Goal: Information Seeking & Learning: Learn about a topic

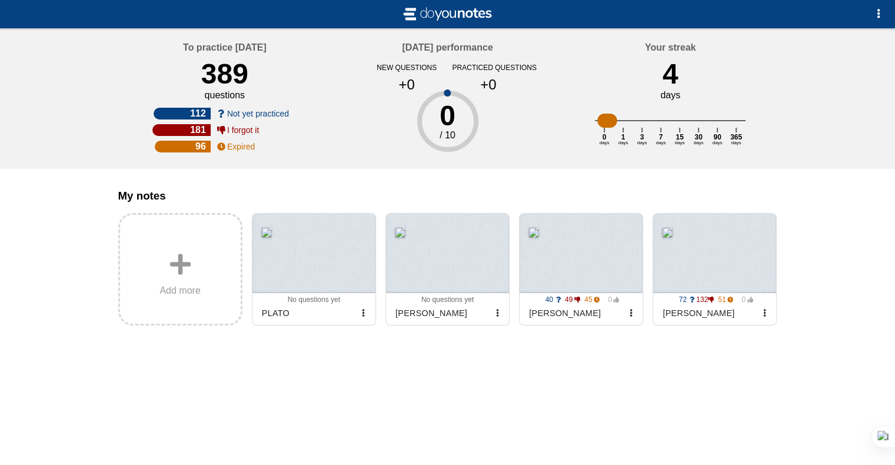
drag, startPoint x: 0, startPoint y: 0, endPoint x: 106, endPoint y: 290, distance: 308.4
click at [106, 290] on div "No documents to study yet Add my notes or try with example notes To practice [D…" at bounding box center [447, 232] width 895 height 465
click at [702, 285] on div at bounding box center [714, 253] width 123 height 79
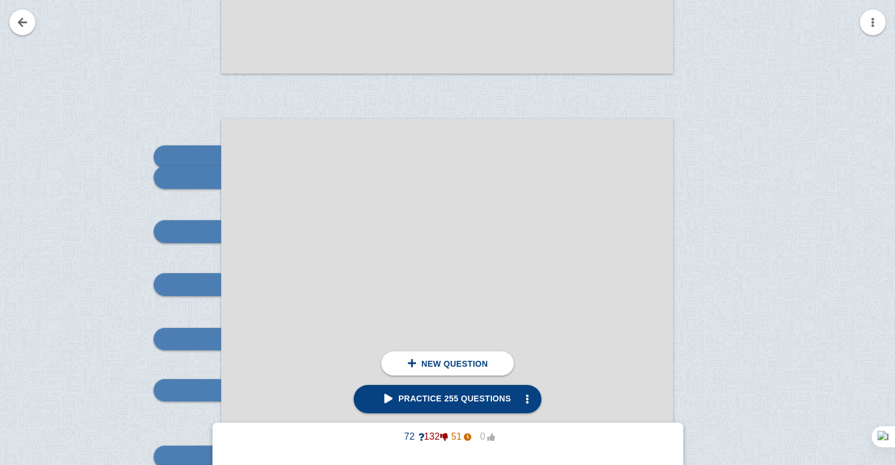
scroll to position [9001, 0]
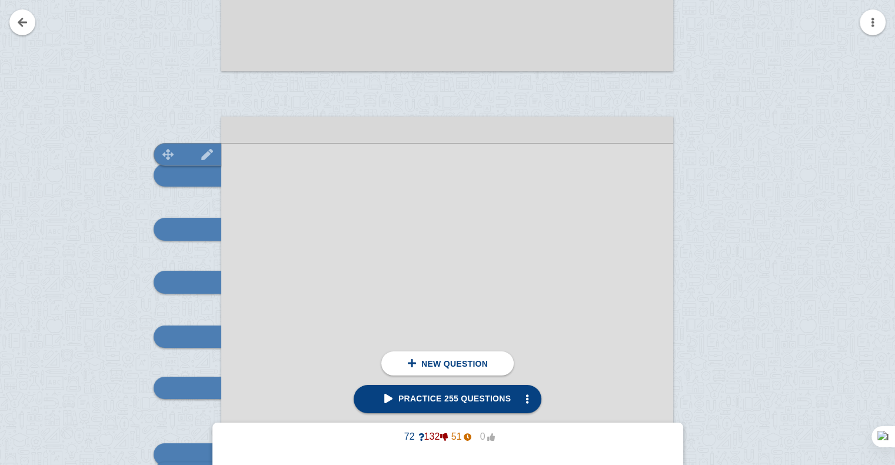
click at [193, 151] on img at bounding box center [207, 154] width 28 height 11
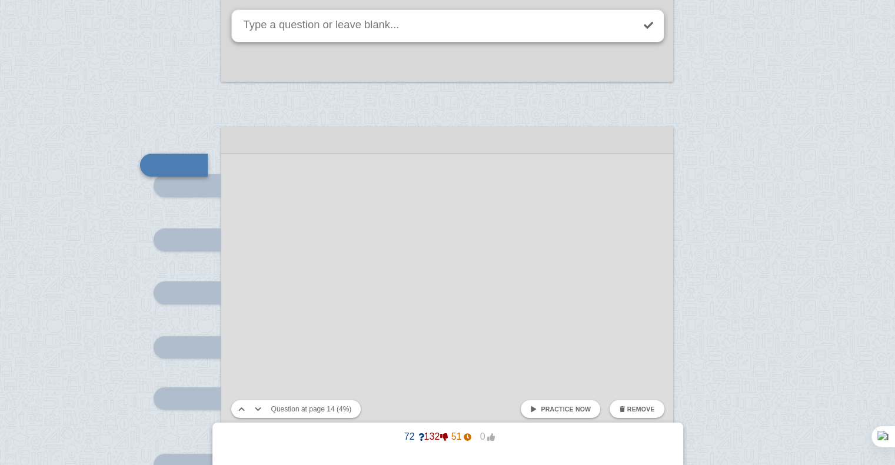
click at [542, 411] on link "Practice now" at bounding box center [560, 409] width 79 height 18
checkbox input "true"
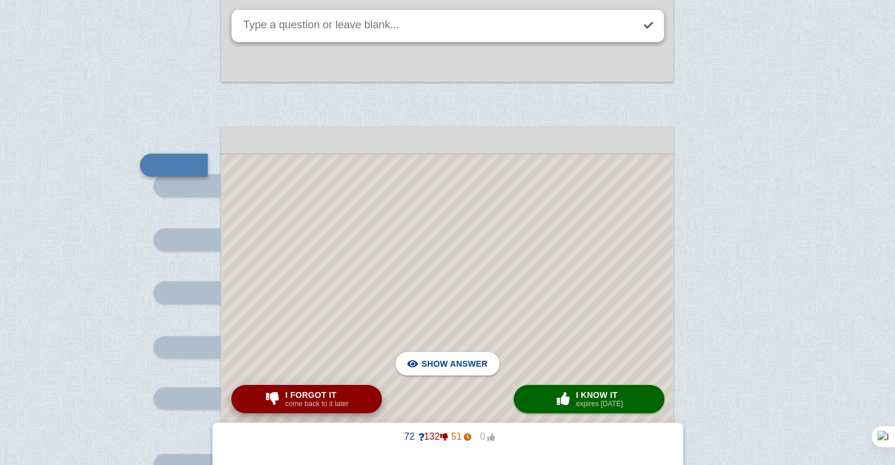
click at [330, 392] on span "I forgot it" at bounding box center [316, 394] width 63 height 9
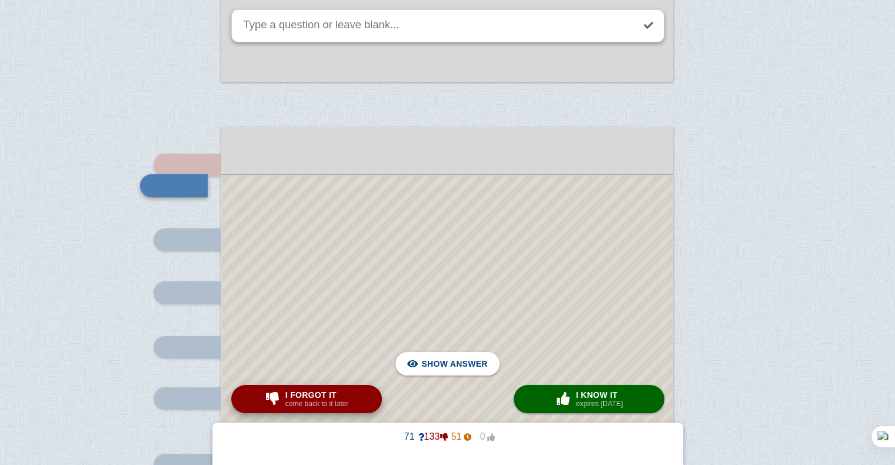
scroll to position [9011, 0]
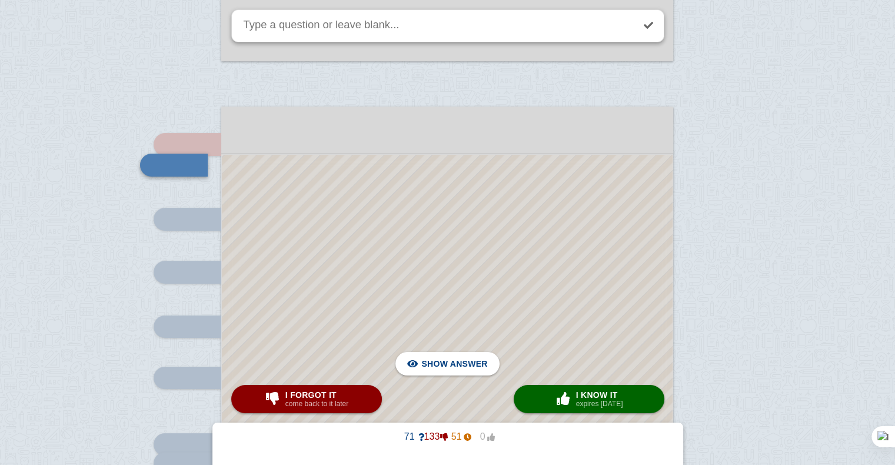
click at [360, 334] on div at bounding box center [447, 450] width 451 height 590
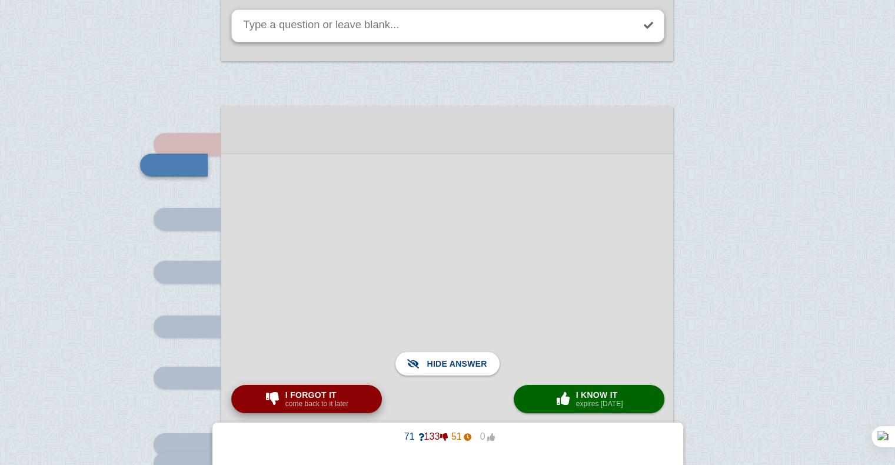
click at [336, 394] on span "I forgot it" at bounding box center [316, 394] width 63 height 9
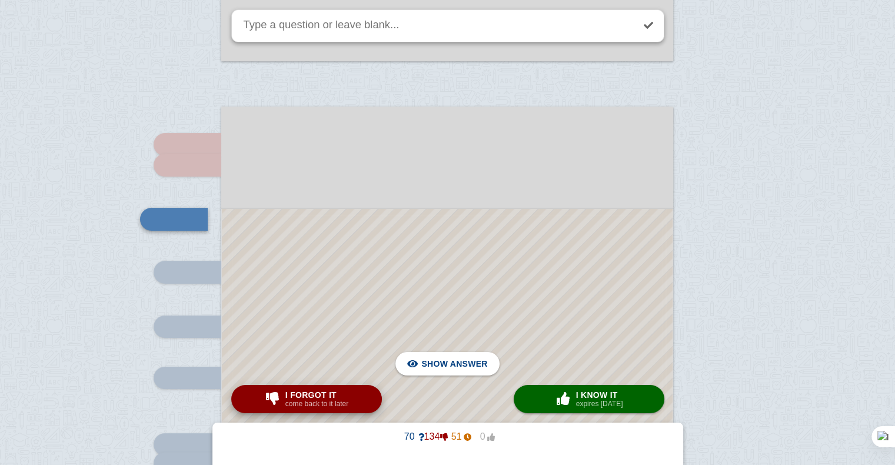
scroll to position [9065, 0]
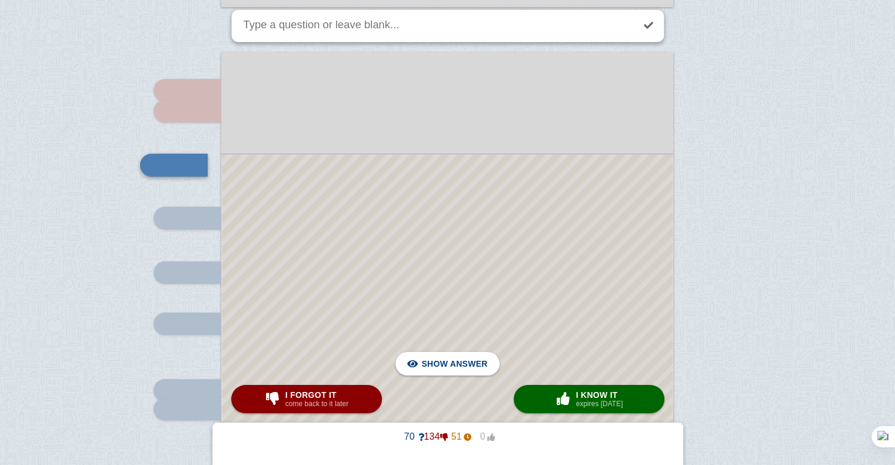
click at [333, 213] on div at bounding box center [447, 423] width 451 height 536
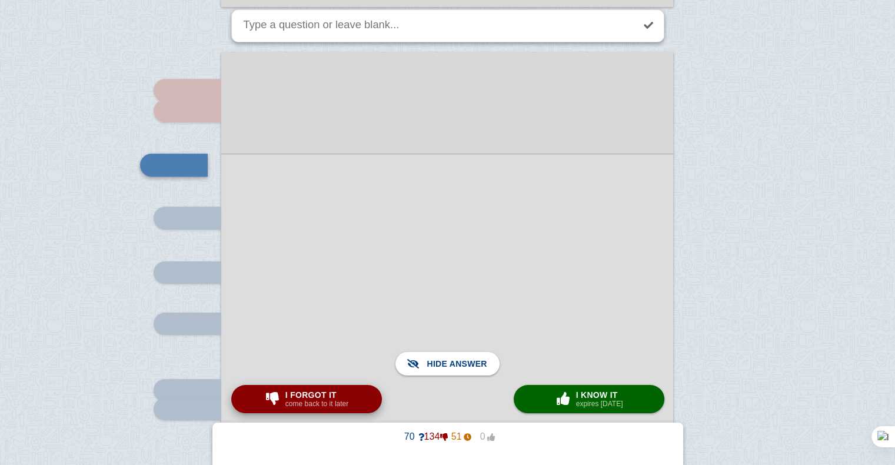
click at [332, 402] on small "come back to it later" at bounding box center [316, 404] width 63 height 8
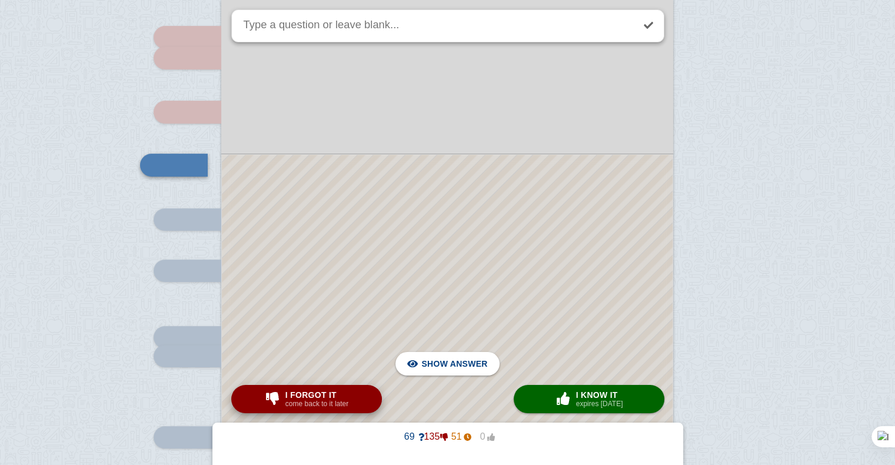
click at [332, 402] on small "come back to it later" at bounding box center [316, 404] width 63 height 8
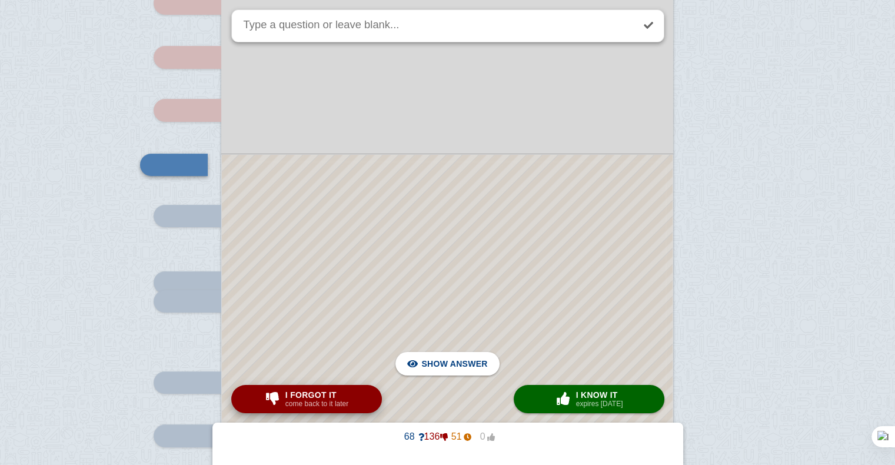
click at [332, 402] on small "come back to it later" at bounding box center [316, 404] width 63 height 8
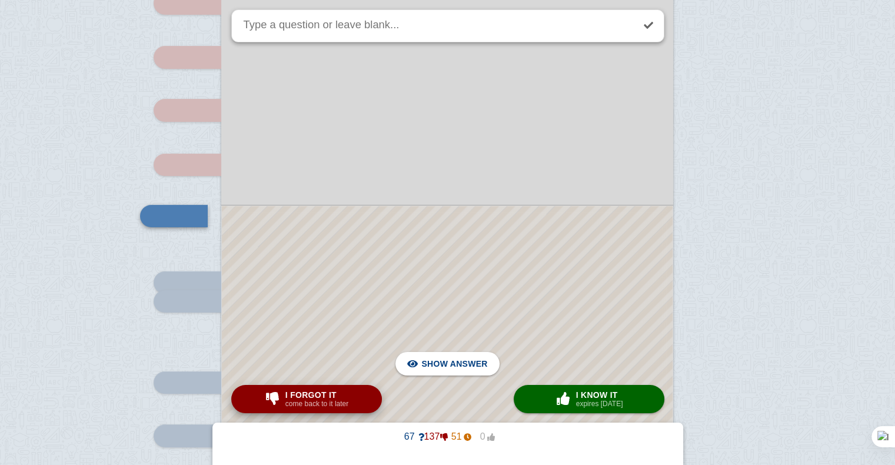
scroll to position [9224, 0]
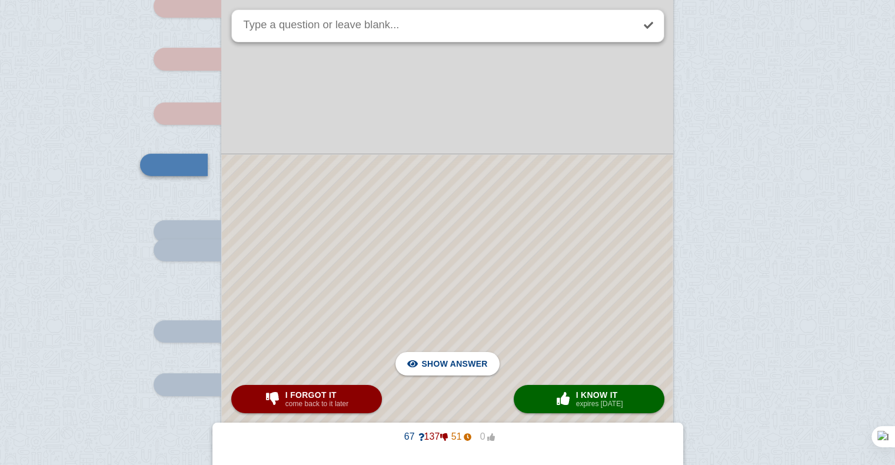
click at [378, 336] on div at bounding box center [447, 343] width 451 height 377
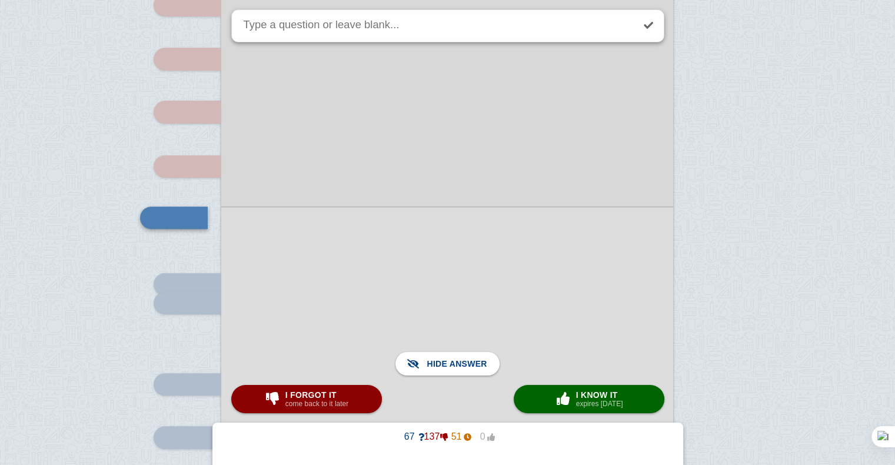
scroll to position [9169, 0]
click at [318, 403] on small "come back to it later" at bounding box center [316, 404] width 63 height 8
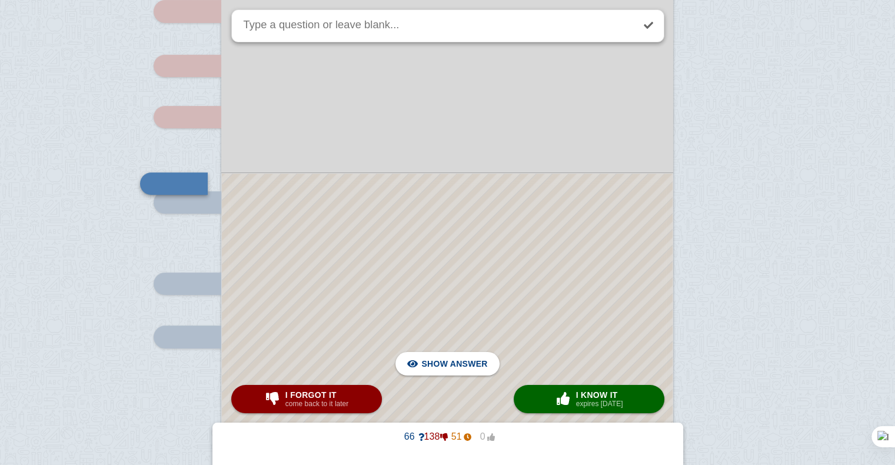
scroll to position [9351, 0]
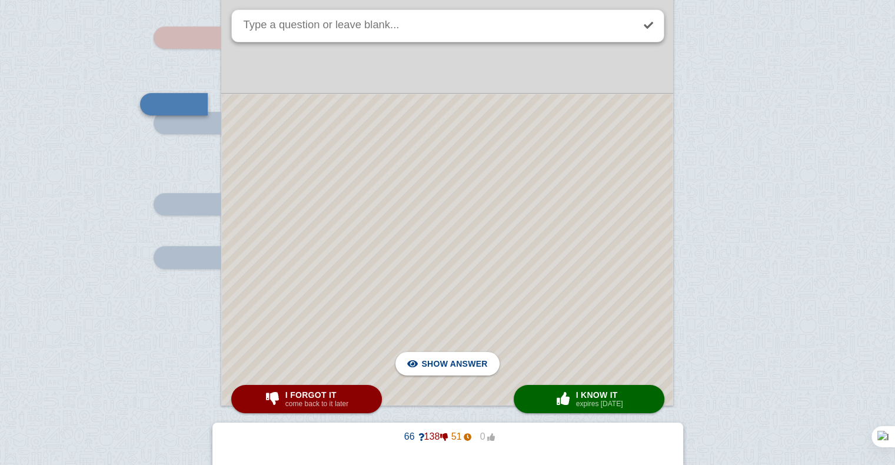
click at [424, 336] on div at bounding box center [447, 249] width 451 height 311
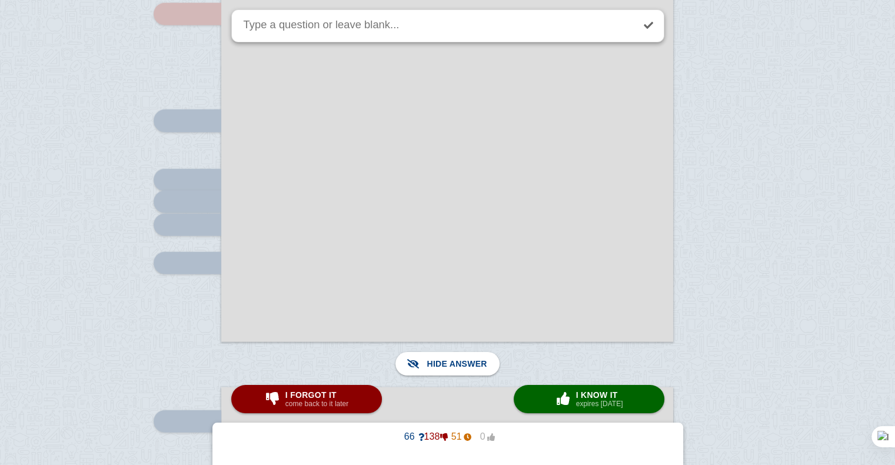
scroll to position [12152, 0]
click at [349, 399] on div "I forgot it come back to it later" at bounding box center [317, 399] width 68 height 19
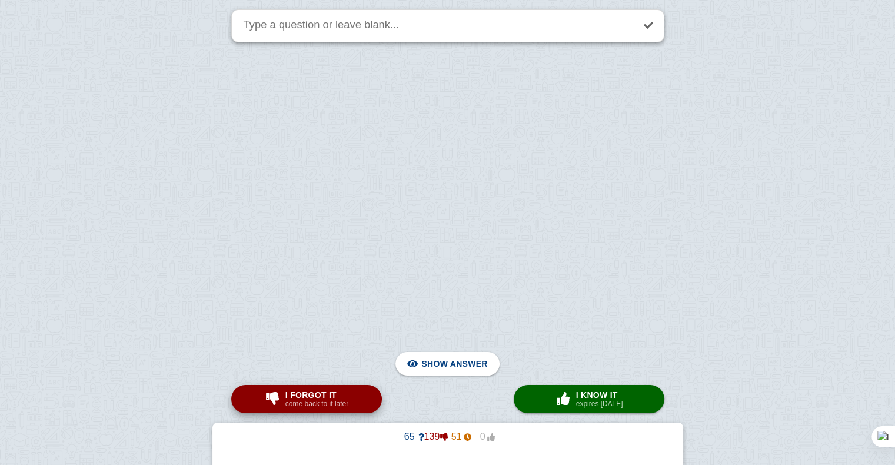
scroll to position [9309, 0]
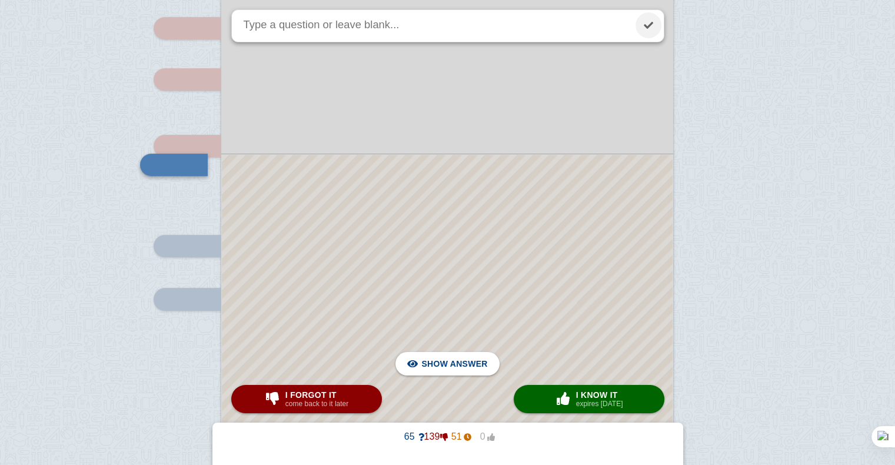
click at [645, 25] on link at bounding box center [649, 25] width 26 height 26
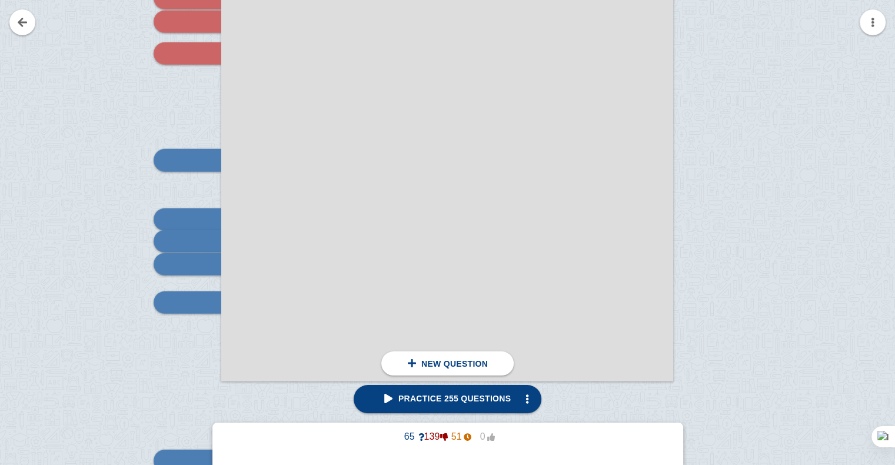
scroll to position [12111, 0]
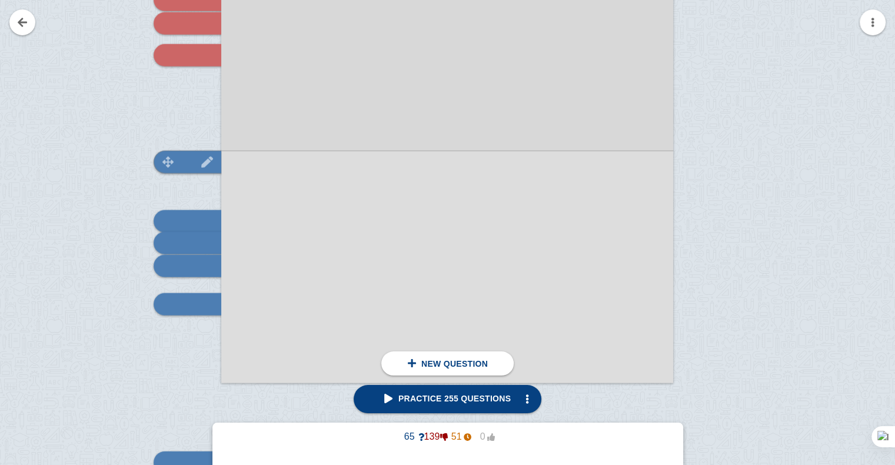
click at [208, 153] on div at bounding box center [188, 162] width 68 height 22
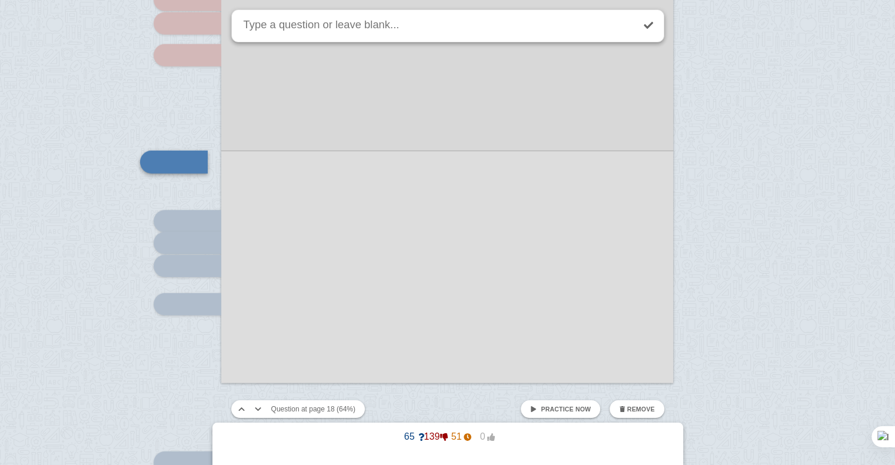
scroll to position [12108, 0]
click at [552, 412] on span "Practice now" at bounding box center [566, 409] width 50 height 7
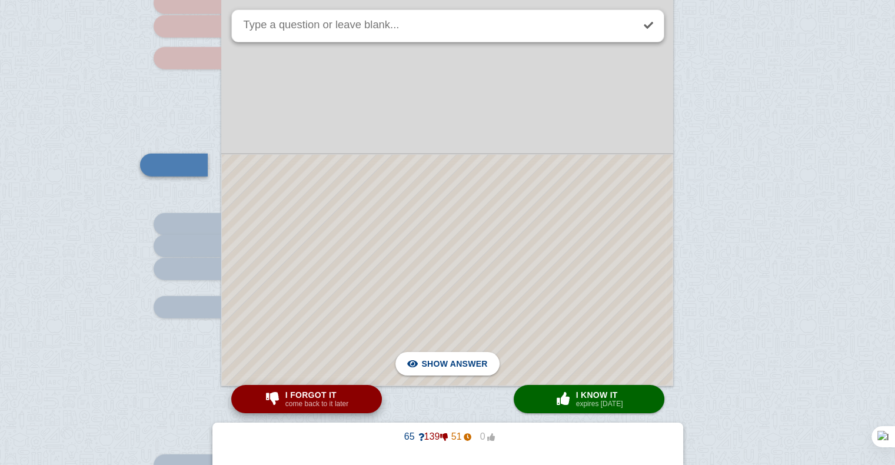
click at [349, 412] on button "I forgot it come back to it later" at bounding box center [306, 399] width 151 height 28
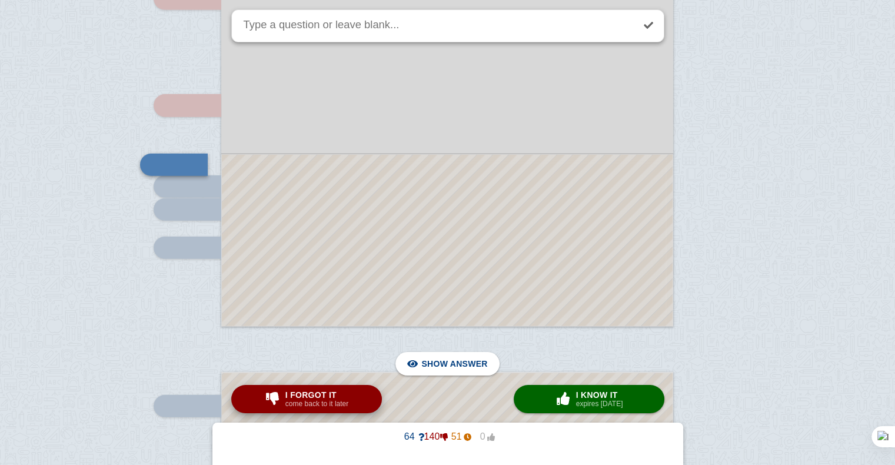
click at [349, 412] on button "I forgot it come back to it later" at bounding box center [306, 399] width 151 height 28
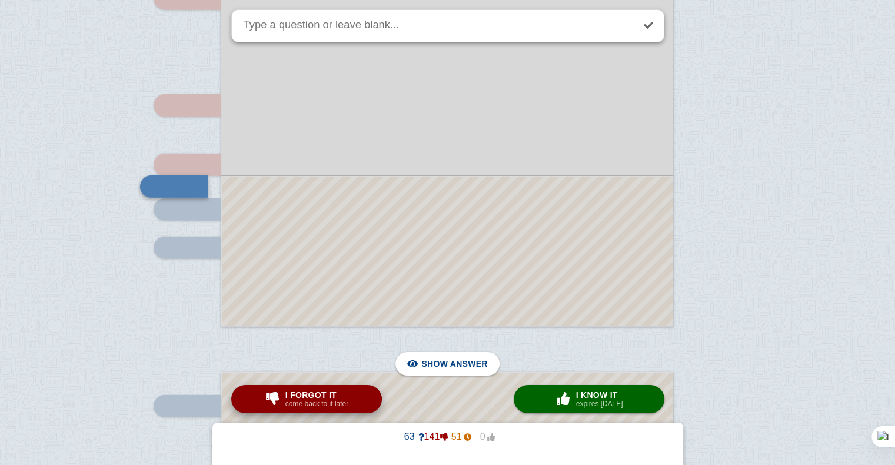
scroll to position [12188, 0]
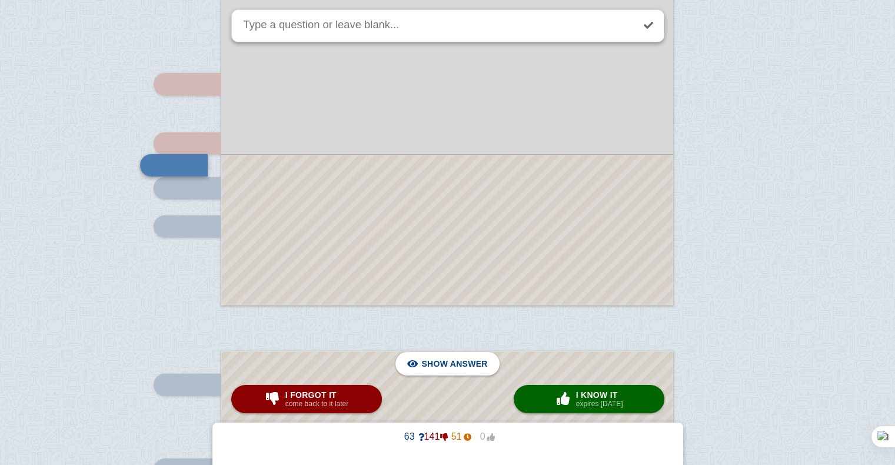
click at [314, 274] on div at bounding box center [447, 229] width 451 height 149
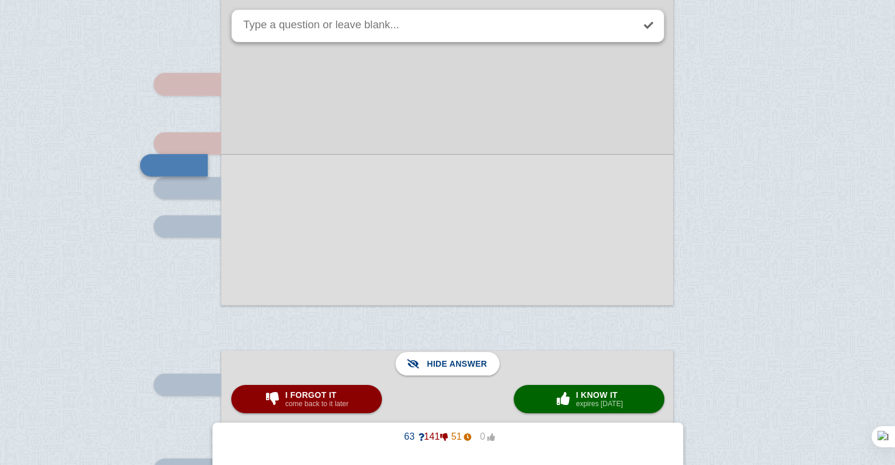
click at [314, 274] on div at bounding box center [447, 229] width 452 height 151
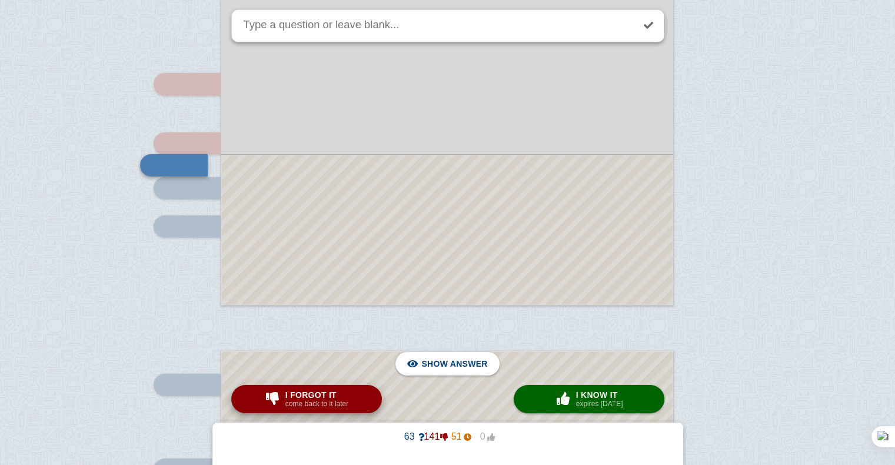
click at [293, 394] on span "I forgot it" at bounding box center [316, 394] width 63 height 9
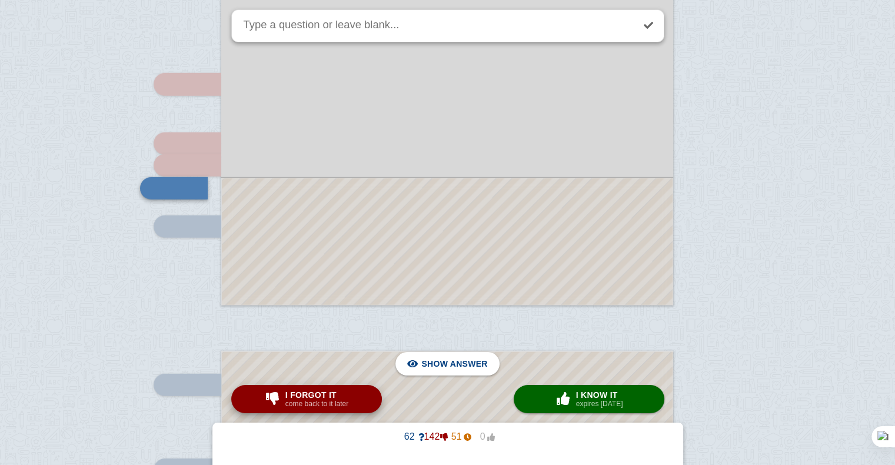
scroll to position [12212, 0]
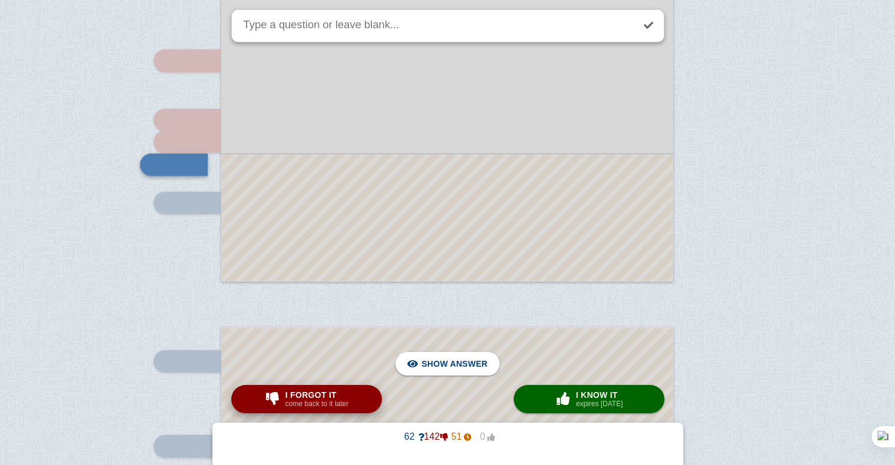
click at [293, 394] on span "I forgot it" at bounding box center [316, 394] width 63 height 9
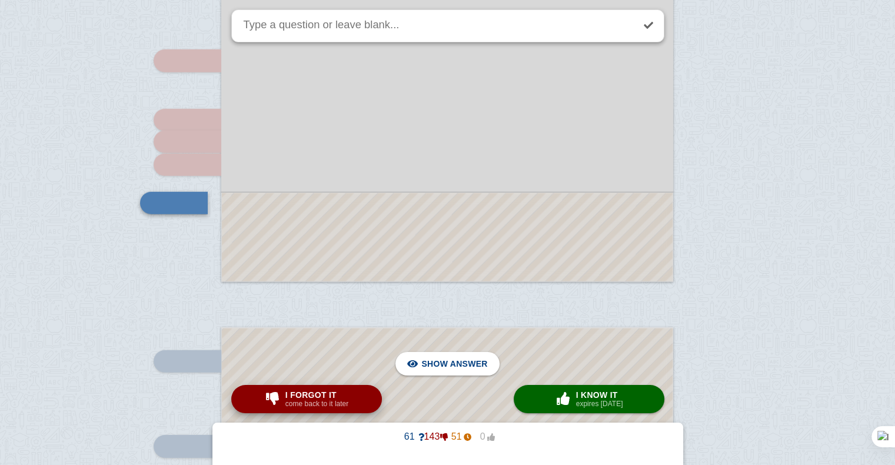
scroll to position [12250, 0]
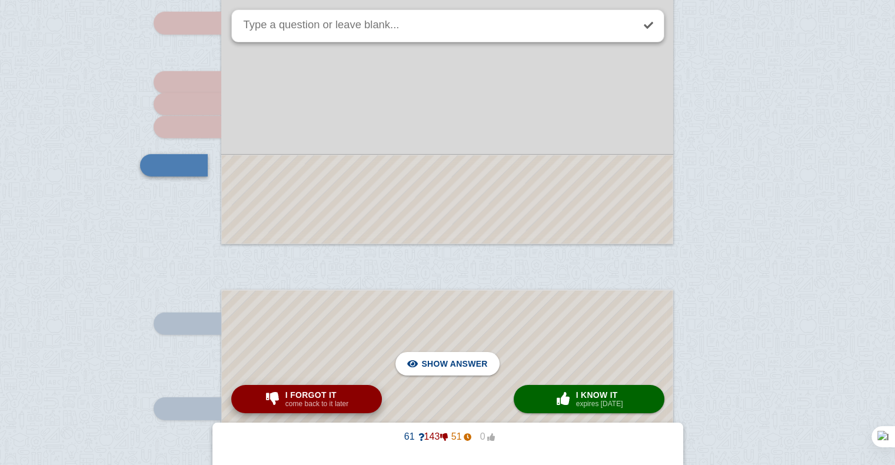
click at [293, 394] on span "I forgot it" at bounding box center [316, 394] width 63 height 9
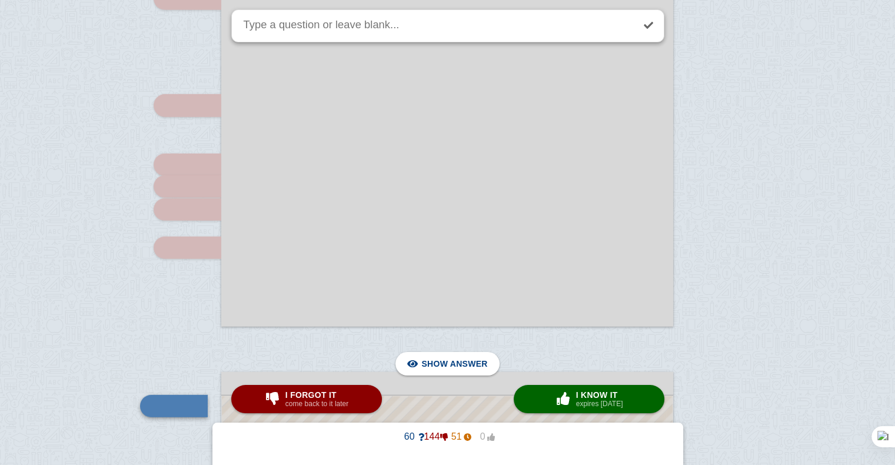
scroll to position [12167, 0]
click at [651, 29] on link at bounding box center [649, 25] width 26 height 26
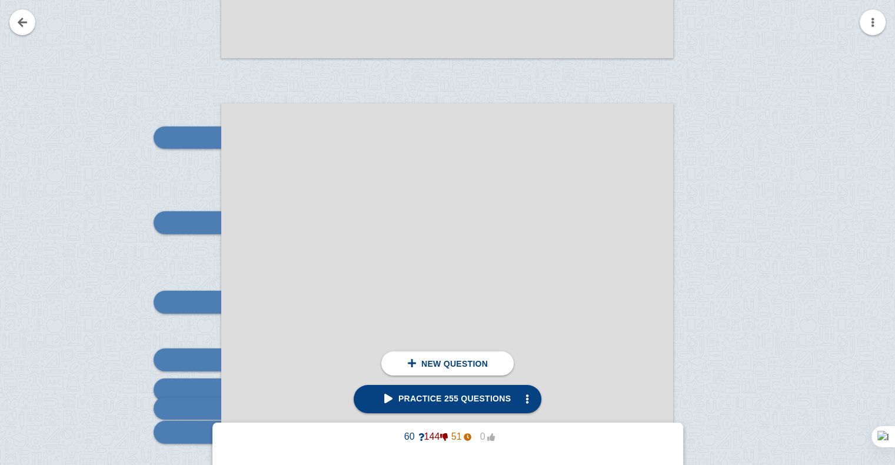
scroll to position [12440, 0]
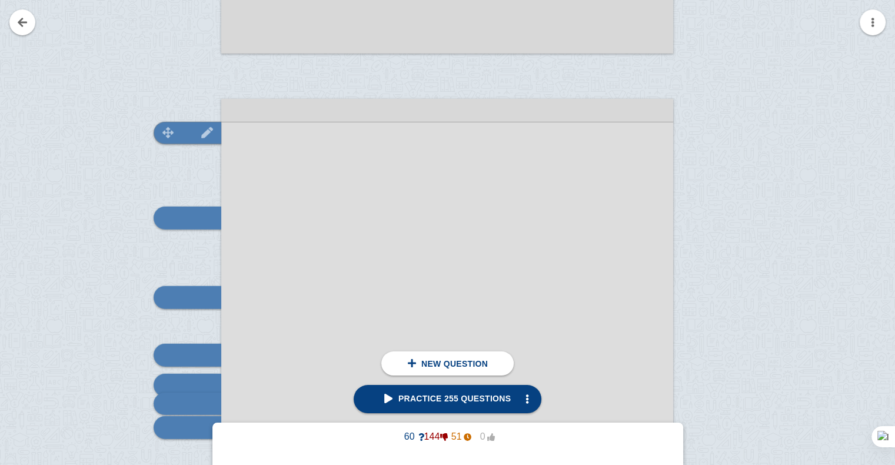
click at [200, 137] on img at bounding box center [207, 132] width 28 height 11
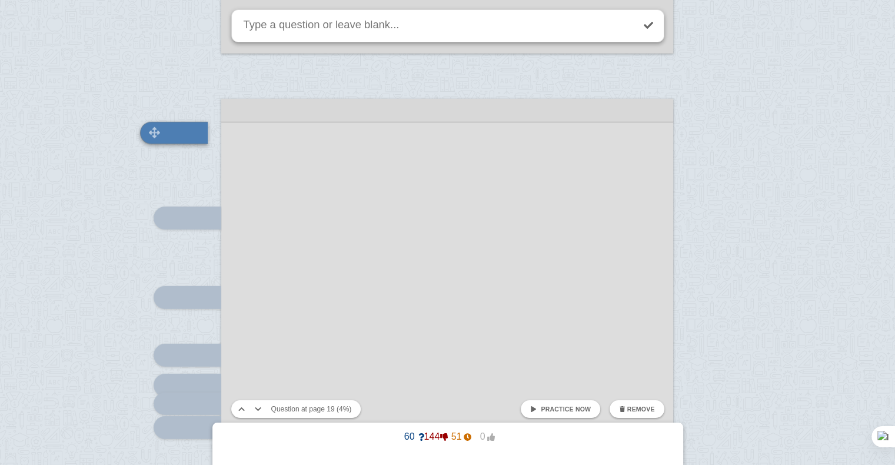
scroll to position [12408, 0]
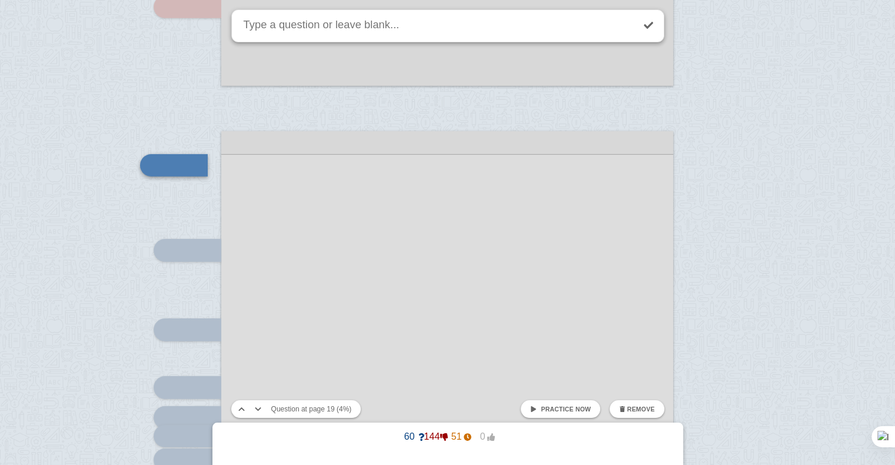
click at [567, 411] on span "Practice now" at bounding box center [566, 409] width 50 height 7
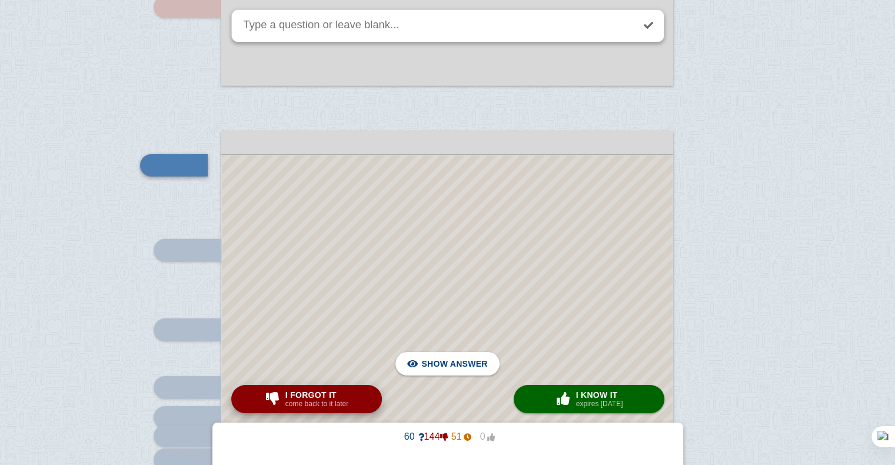
click at [318, 393] on span "I forgot it" at bounding box center [316, 394] width 63 height 9
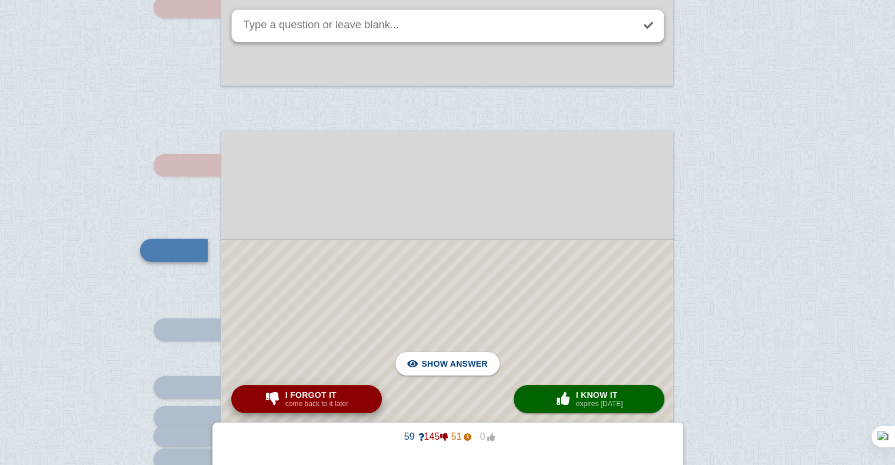
scroll to position [12493, 0]
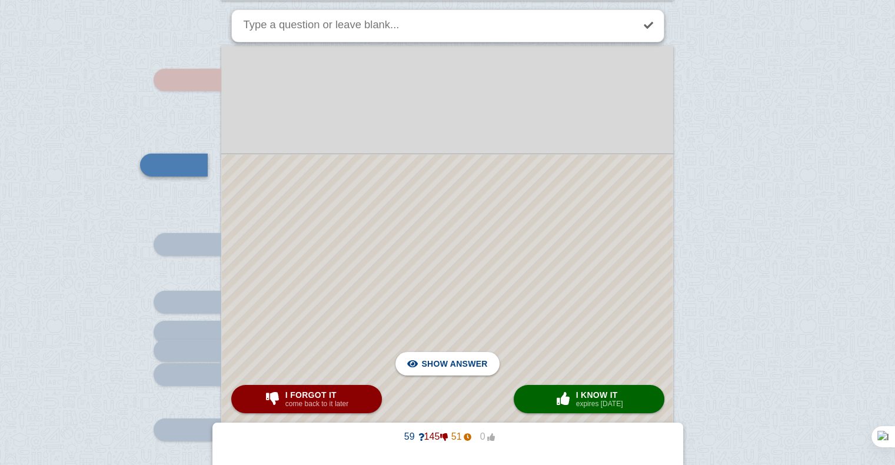
click at [554, 312] on div at bounding box center [447, 420] width 451 height 530
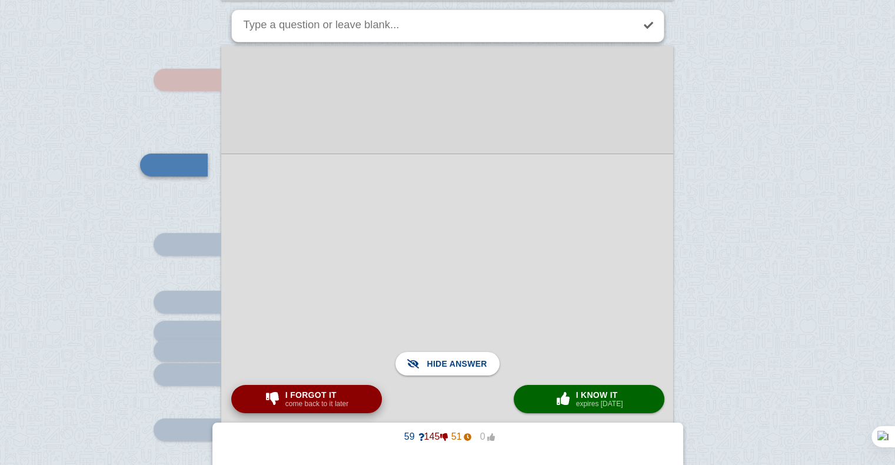
click at [376, 406] on button "I forgot it come back to it later" at bounding box center [306, 399] width 151 height 28
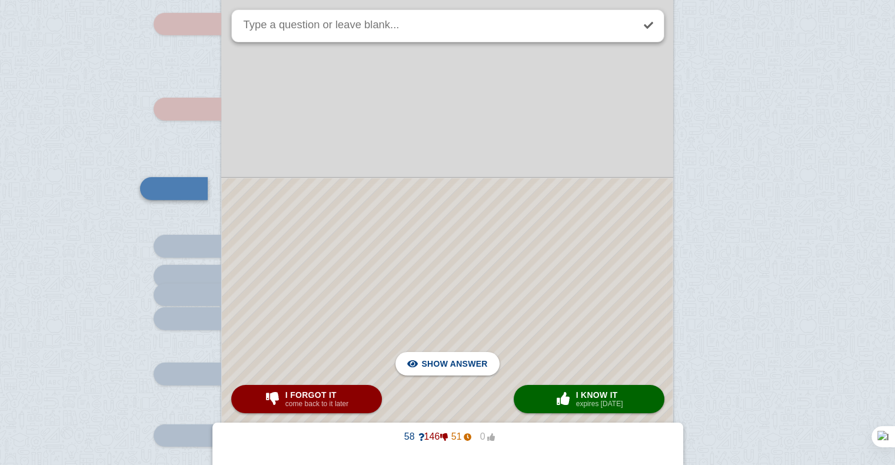
scroll to position [12550, 0]
click at [466, 225] on div at bounding box center [447, 403] width 451 height 450
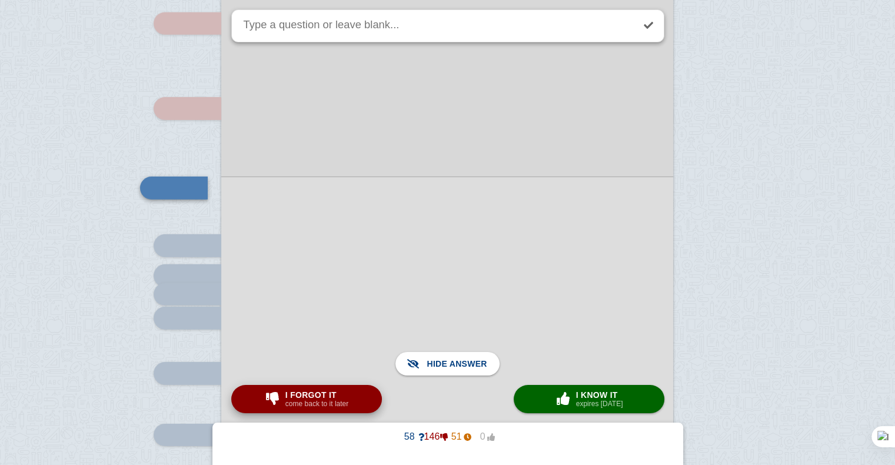
click at [358, 394] on button "I forgot it come back to it later" at bounding box center [306, 399] width 151 height 28
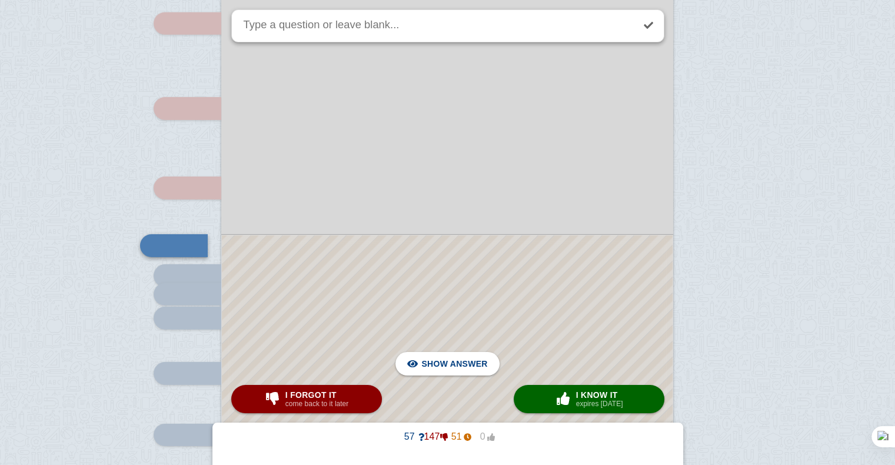
scroll to position [12630, 0]
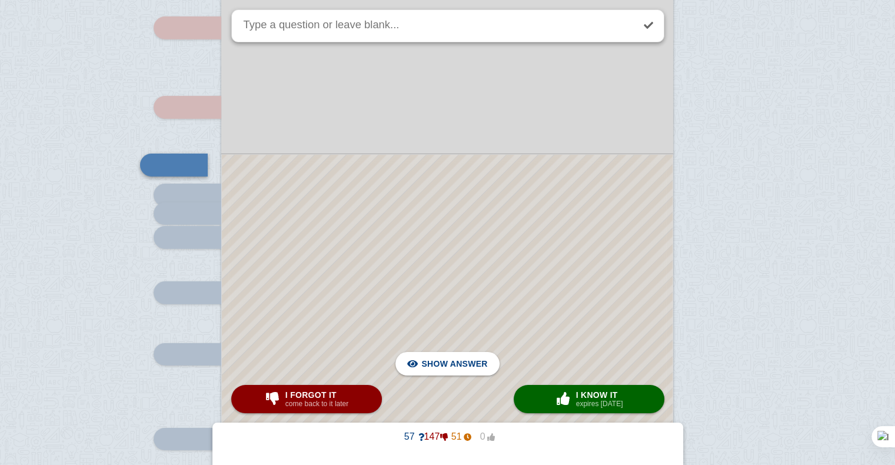
click at [393, 272] on div at bounding box center [447, 351] width 451 height 393
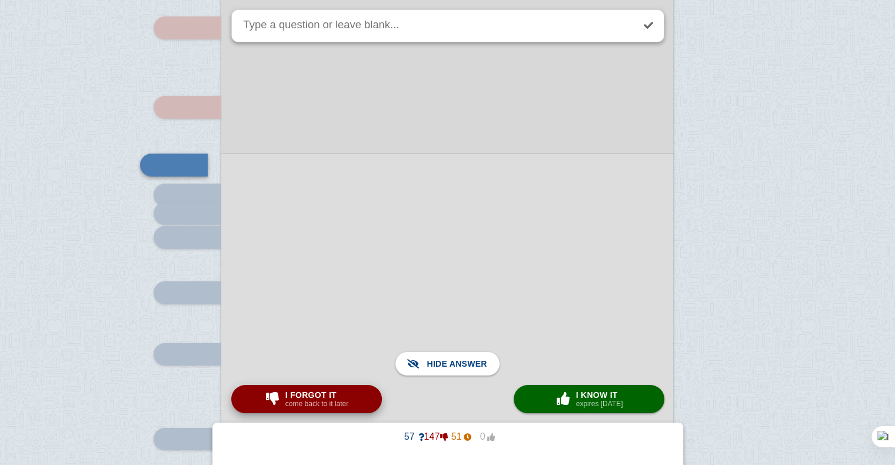
click at [334, 400] on small "come back to it later" at bounding box center [316, 404] width 63 height 8
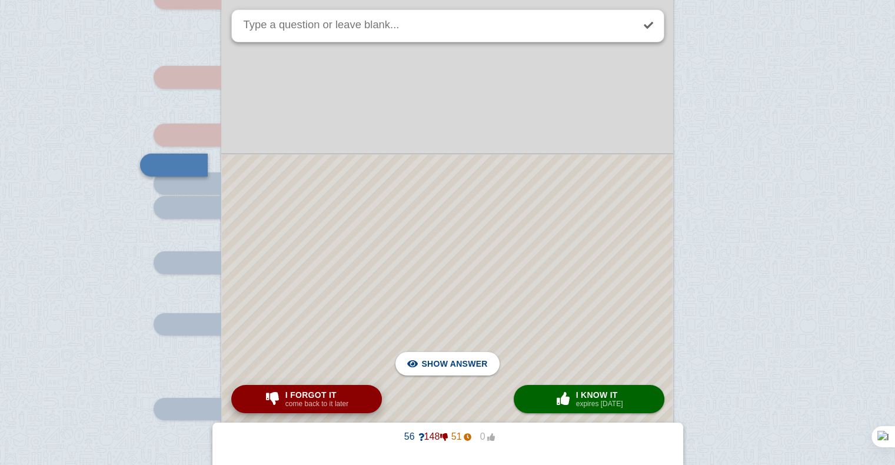
click at [334, 400] on small "come back to it later" at bounding box center [316, 404] width 63 height 8
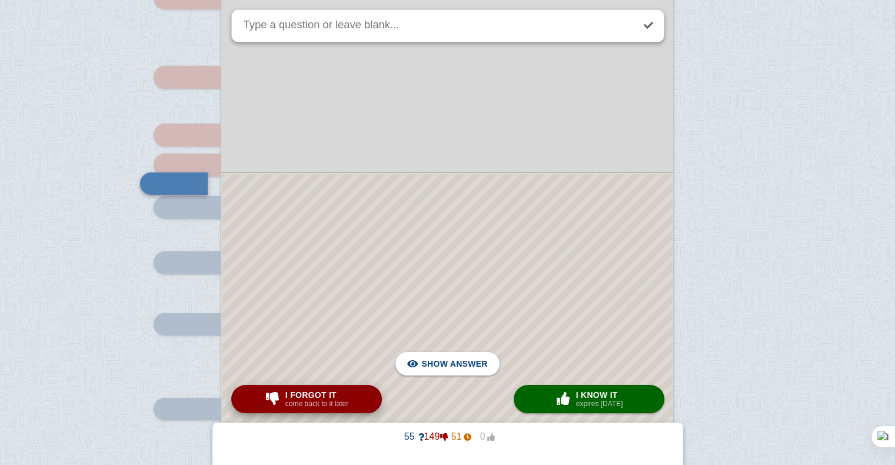
click at [334, 400] on small "come back to it later" at bounding box center [316, 404] width 63 height 8
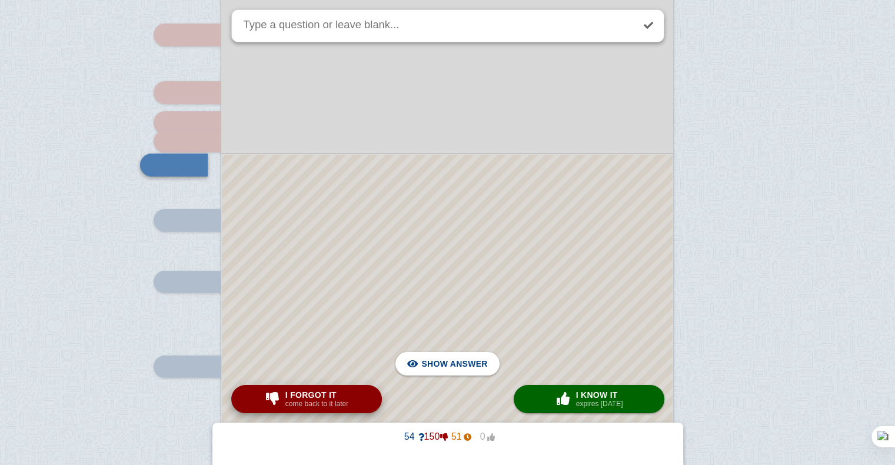
click at [334, 400] on small "come back to it later" at bounding box center [316, 404] width 63 height 8
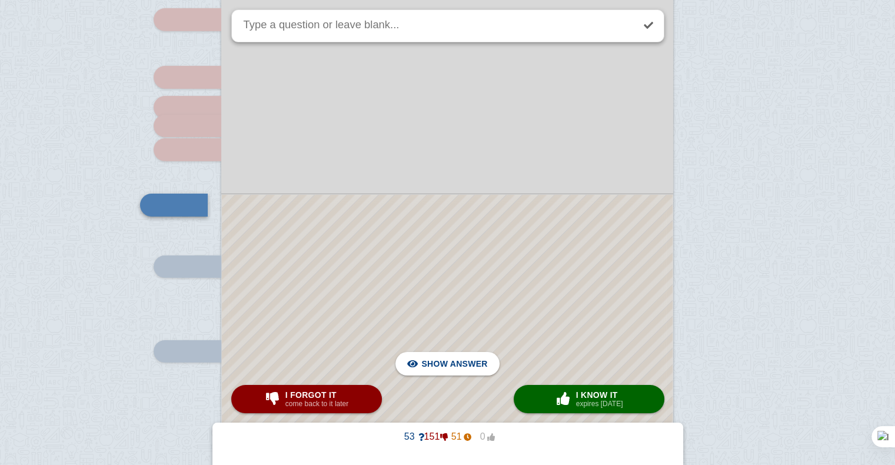
scroll to position [12602, 0]
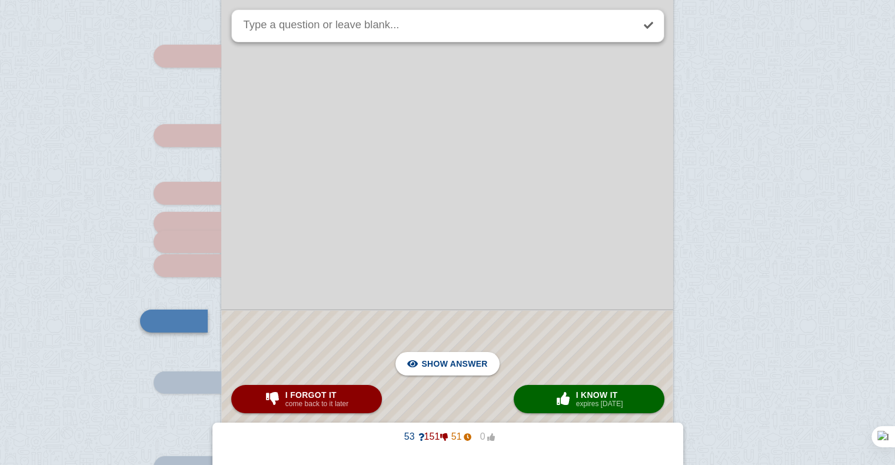
click at [388, 313] on div at bounding box center [447, 443] width 451 height 265
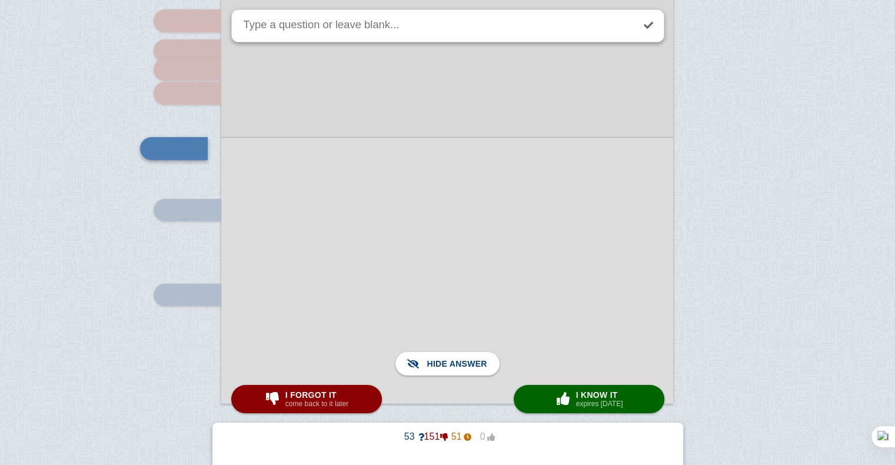
scroll to position [12775, 0]
click at [331, 394] on span "I forgot it" at bounding box center [316, 394] width 63 height 9
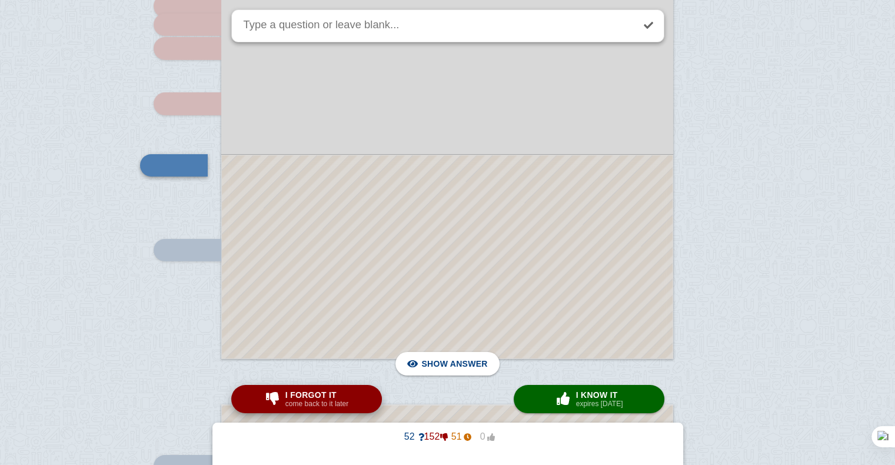
click at [331, 394] on span "I forgot it" at bounding box center [316, 394] width 63 height 9
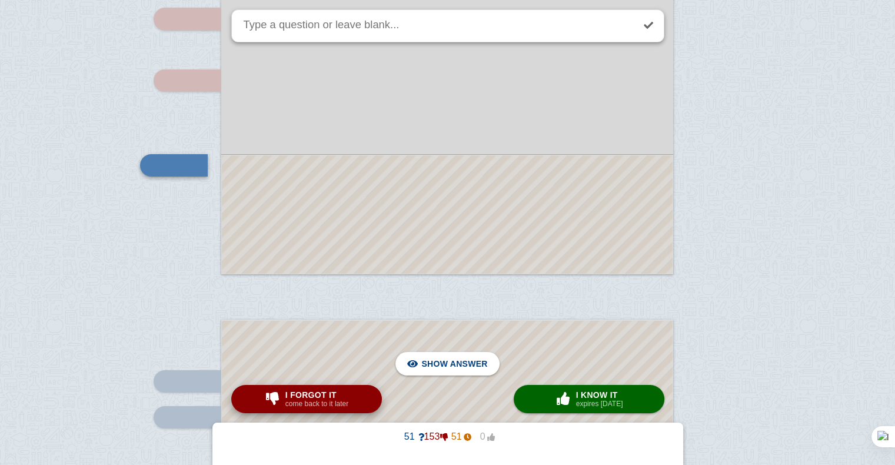
click at [331, 394] on span "I forgot it" at bounding box center [316, 394] width 63 height 9
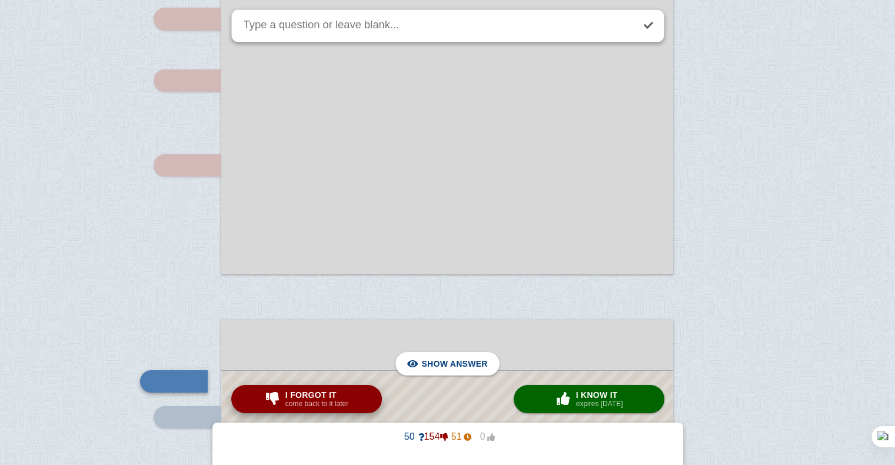
scroll to position [13121, 0]
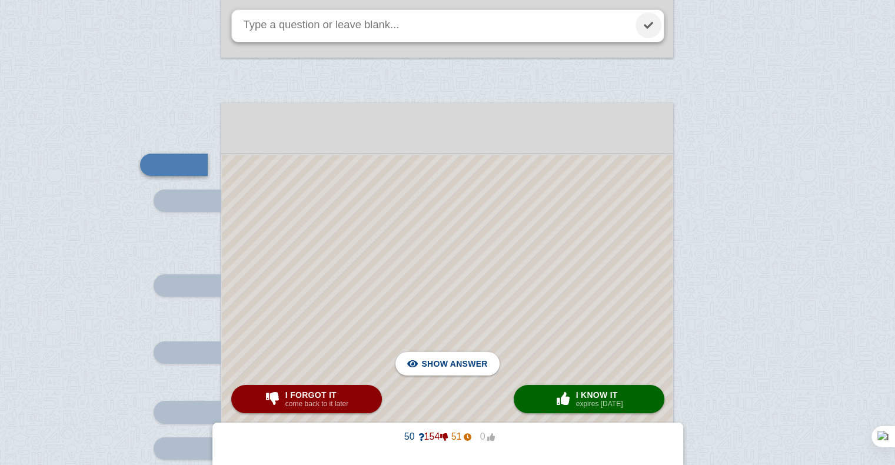
click at [656, 18] on link at bounding box center [649, 25] width 26 height 26
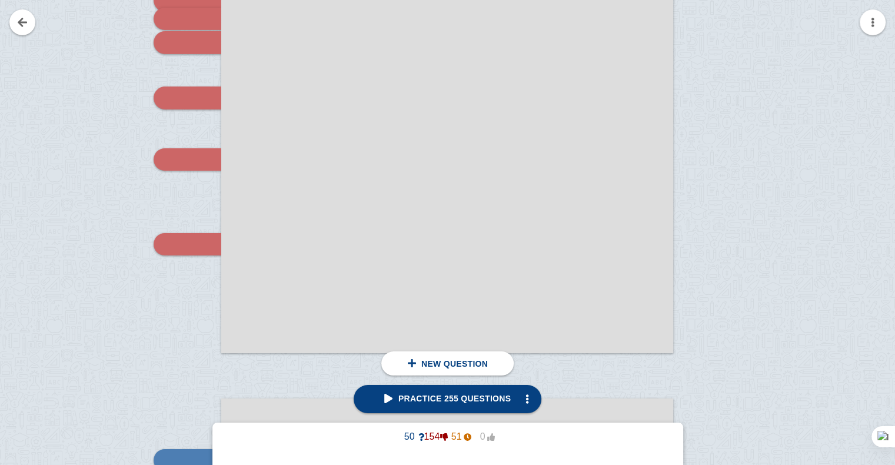
scroll to position [12827, 0]
